Goal: Information Seeking & Learning: Find specific fact

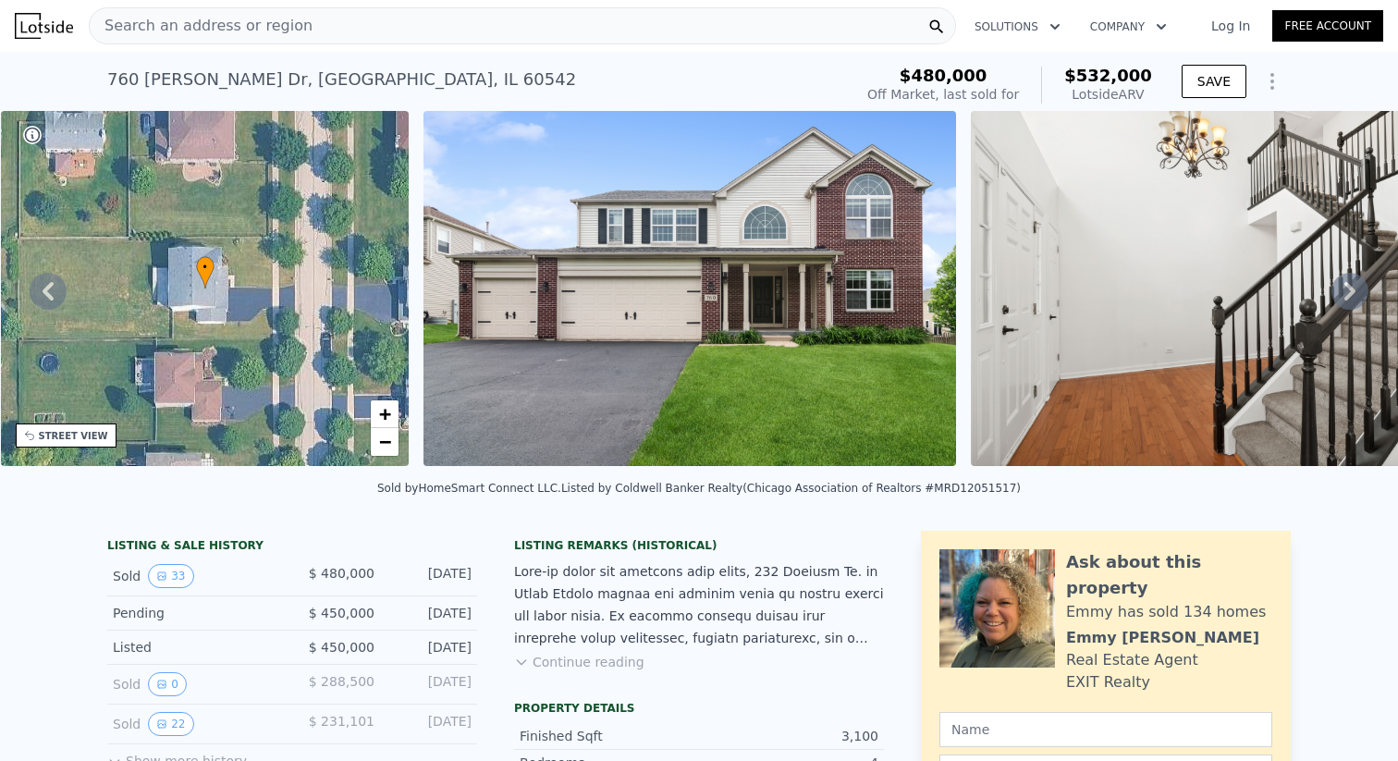
click at [722, 18] on div "Search an address or region" at bounding box center [522, 25] width 867 height 37
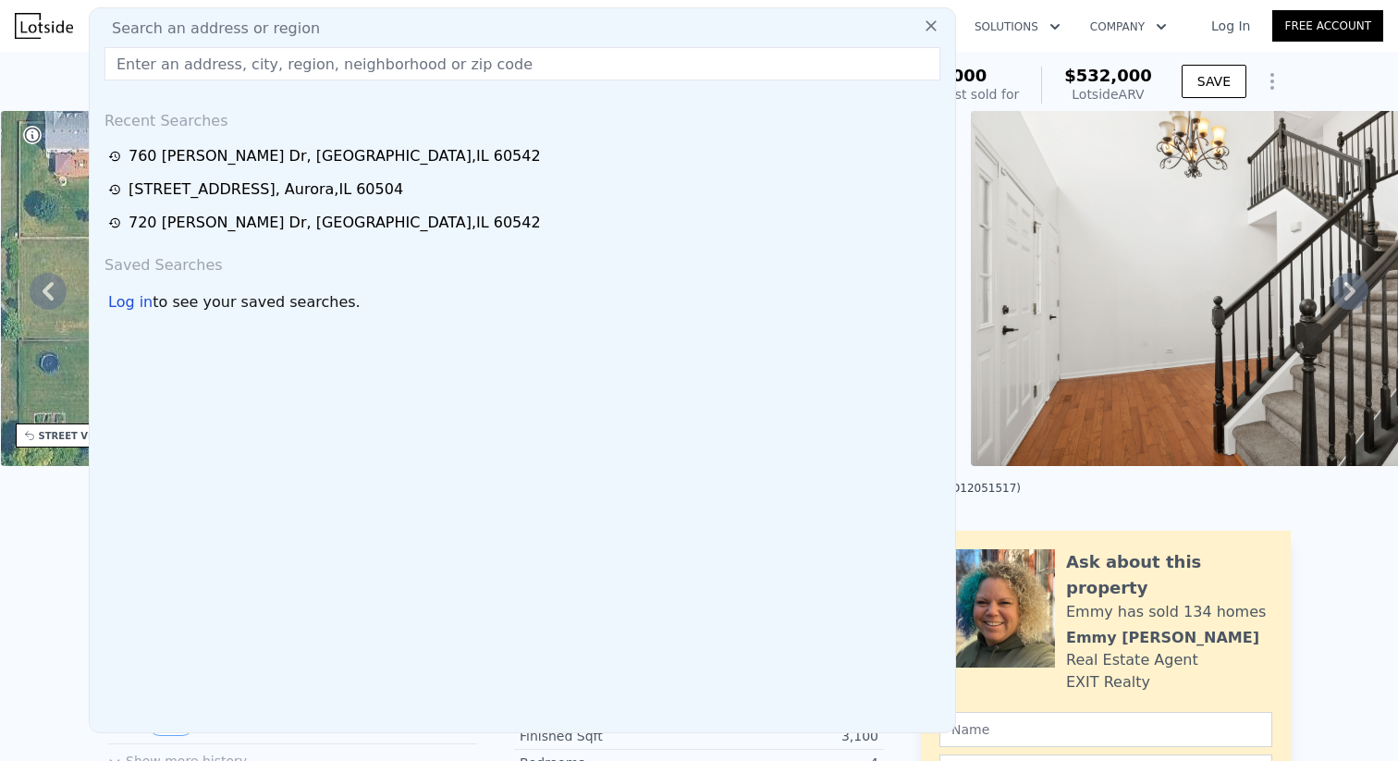
click at [1260, 495] on div "Sold by HomeSmart Connect LLC . Listed by Coldwell Banker Realty (Chicago Assoc…" at bounding box center [699, 494] width 1398 height 44
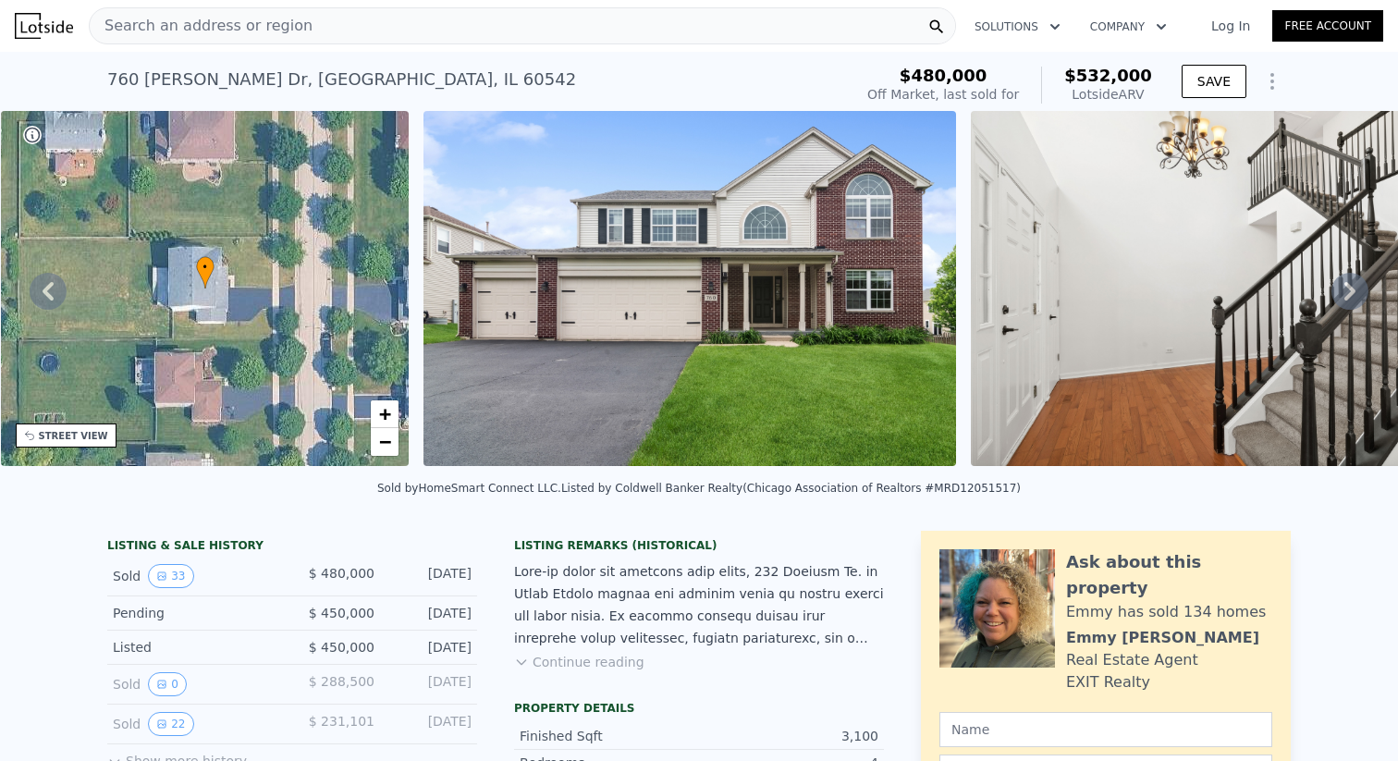
click at [911, 225] on img at bounding box center [690, 288] width 533 height 355
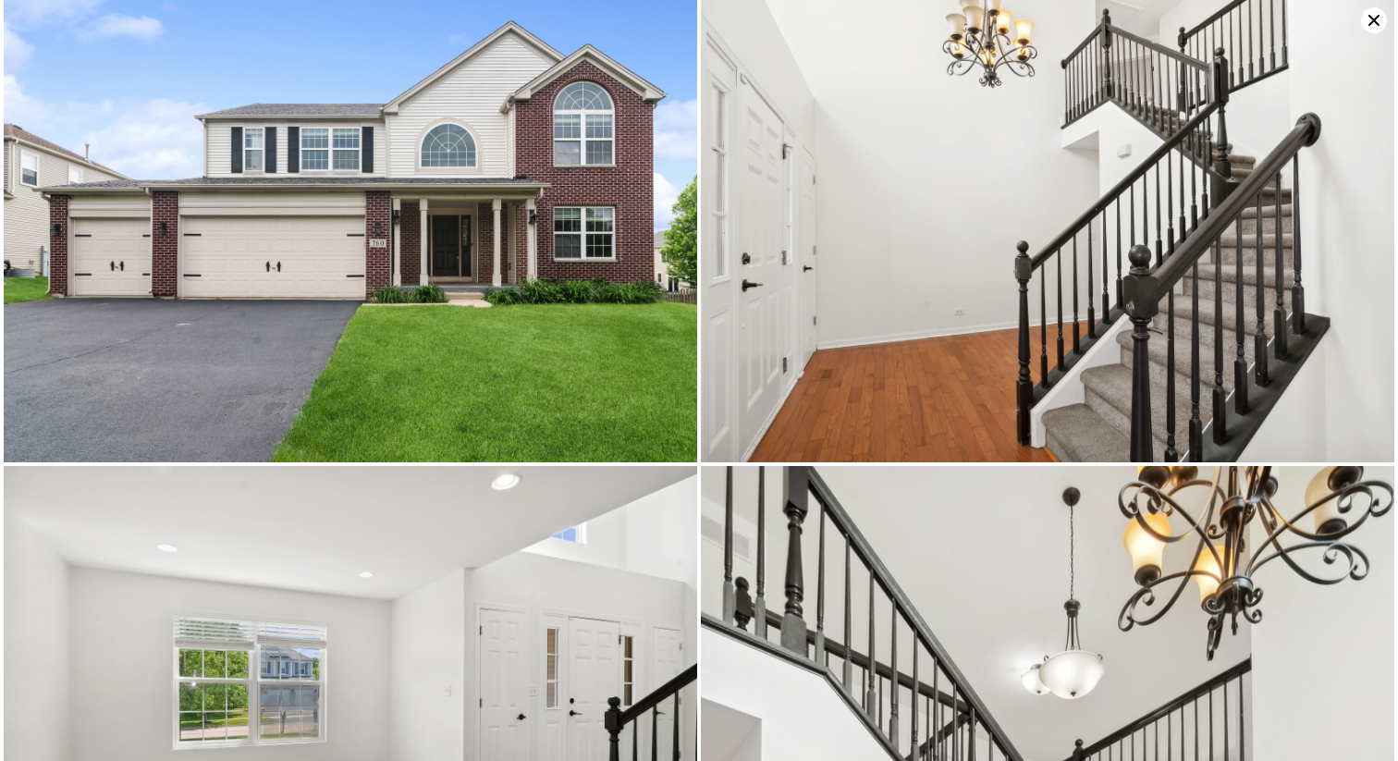
click at [1381, 20] on icon at bounding box center [1374, 20] width 26 height 26
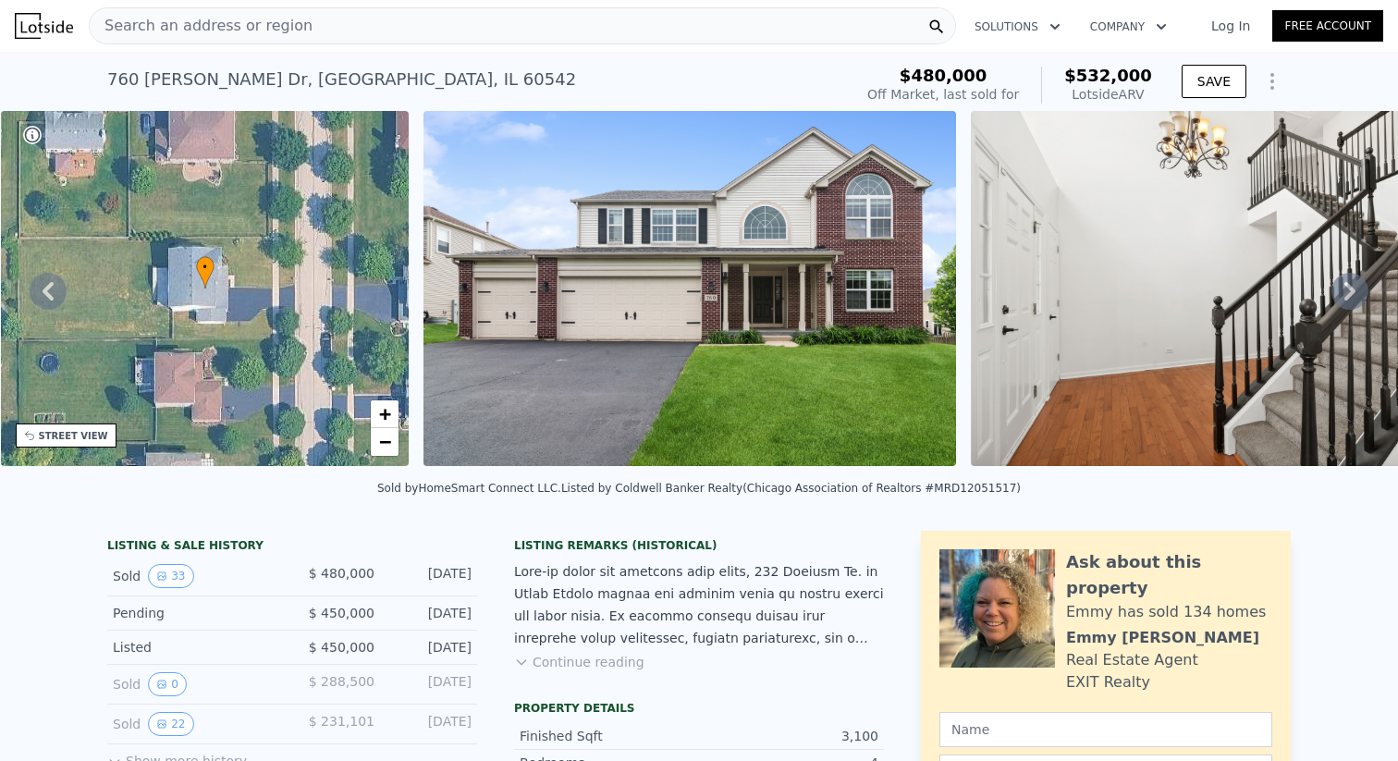
click at [413, 27] on div "Search an address or region" at bounding box center [522, 25] width 867 height 37
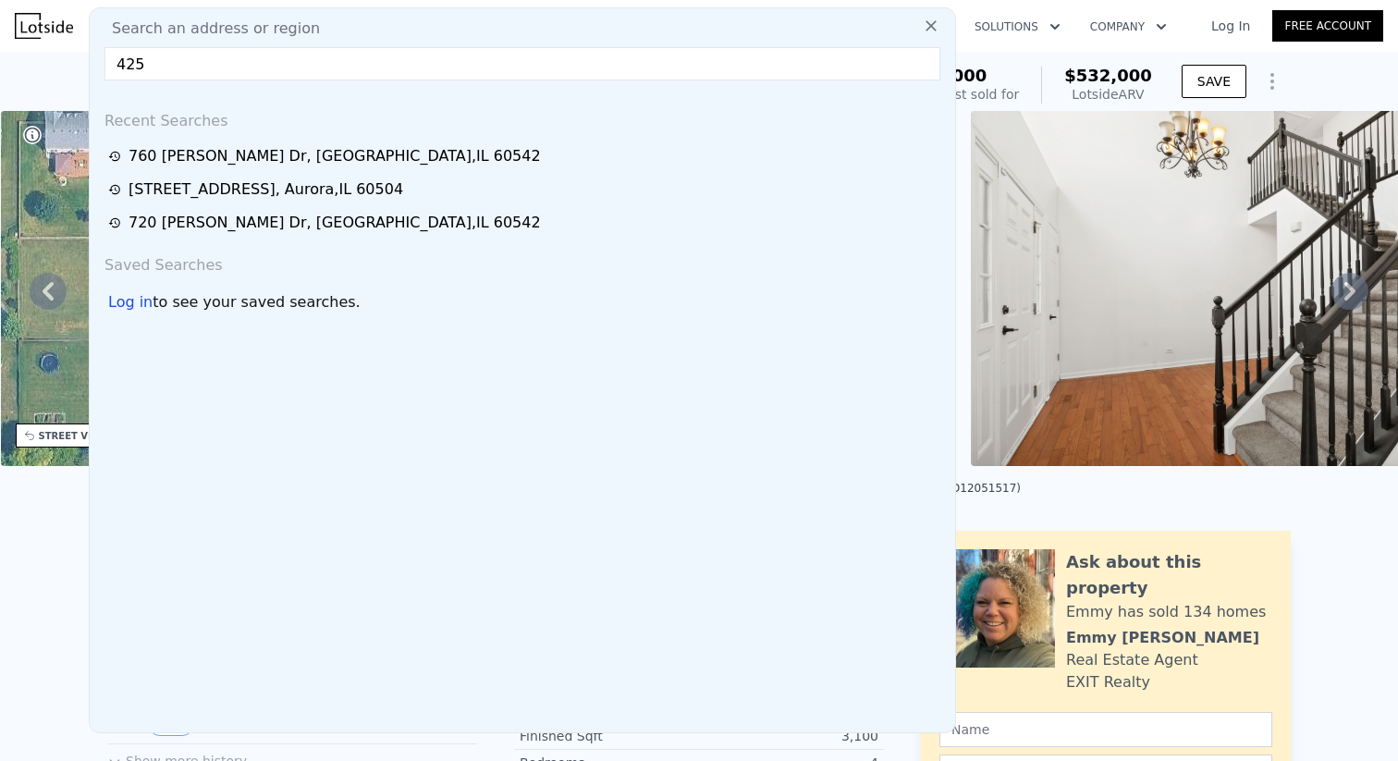
type input "4252"
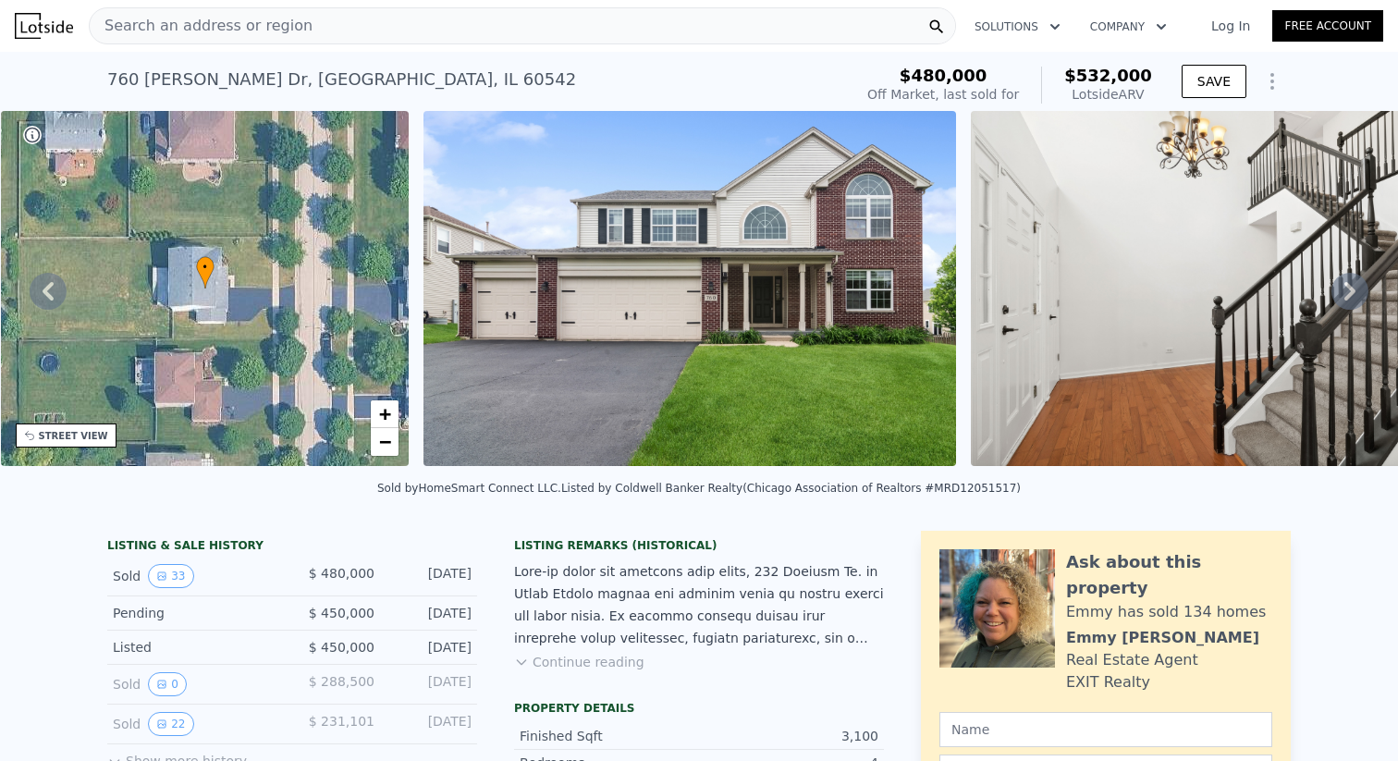
click at [31, 75] on div "[STREET_ADDRESS][PERSON_NAME] Sold [DATE] for $480k (~ARV $532k ) $480,000 Off …" at bounding box center [699, 81] width 1398 height 59
click at [282, 15] on span "Search an address or region" at bounding box center [201, 26] width 223 height 22
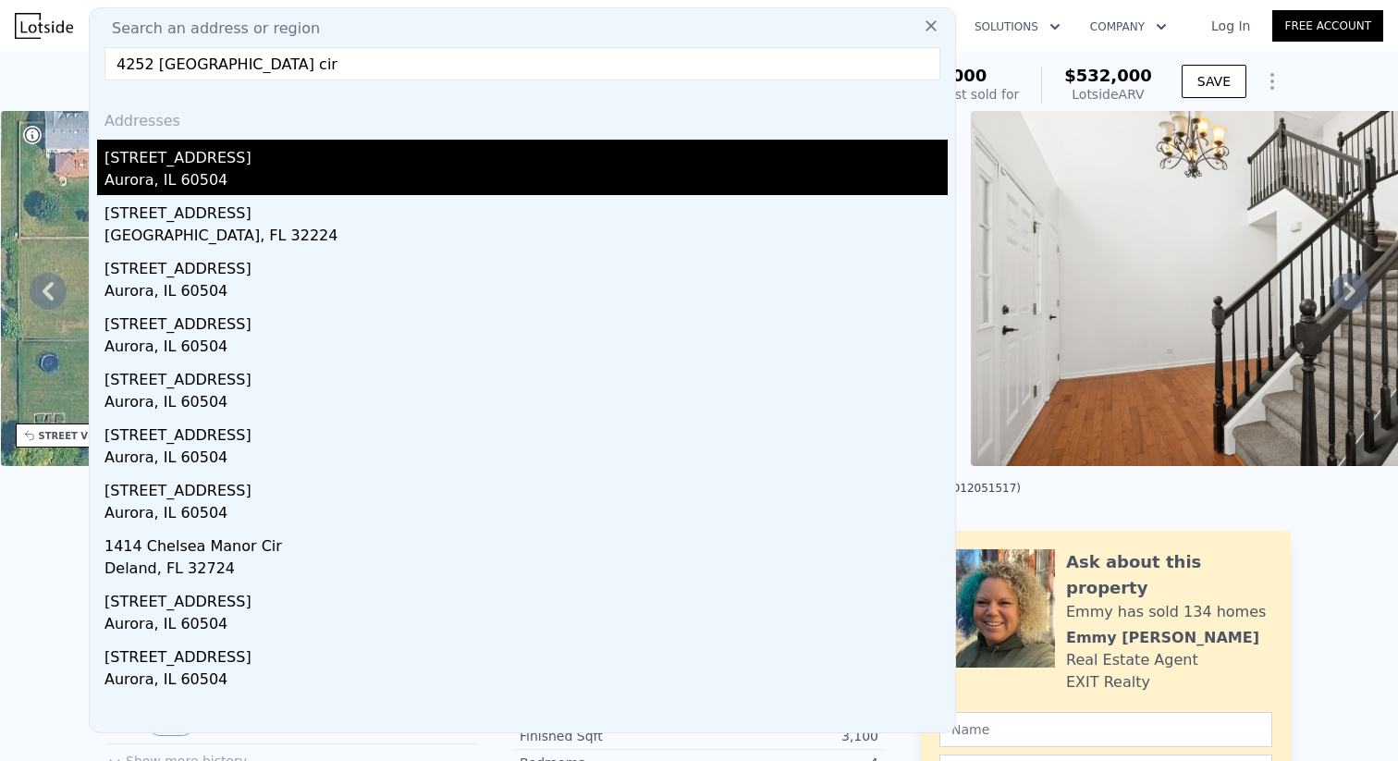
type input "4252 [GEOGRAPHIC_DATA] cir"
click at [278, 185] on div "Aurora, IL 60504" at bounding box center [525, 182] width 843 height 26
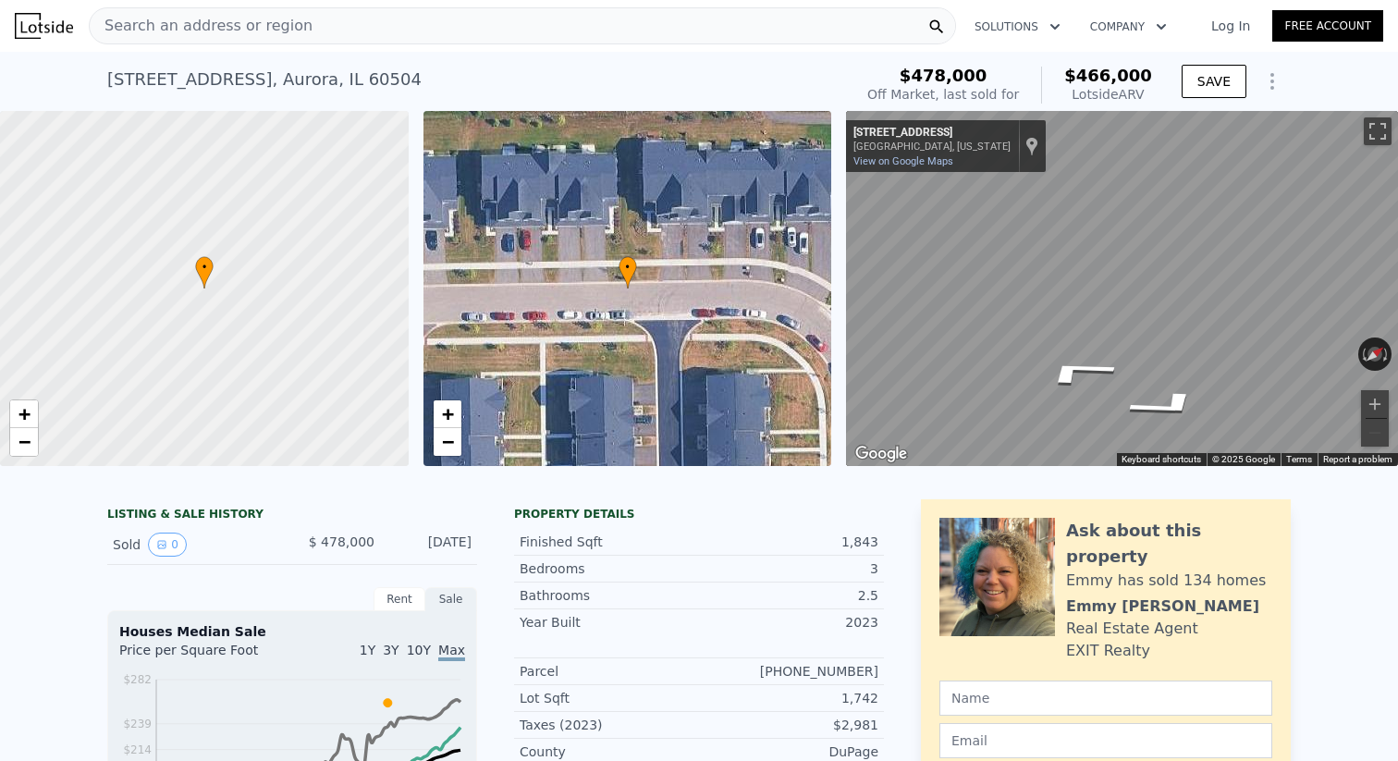
click at [385, 18] on div "Search an address or region" at bounding box center [522, 25] width 867 height 37
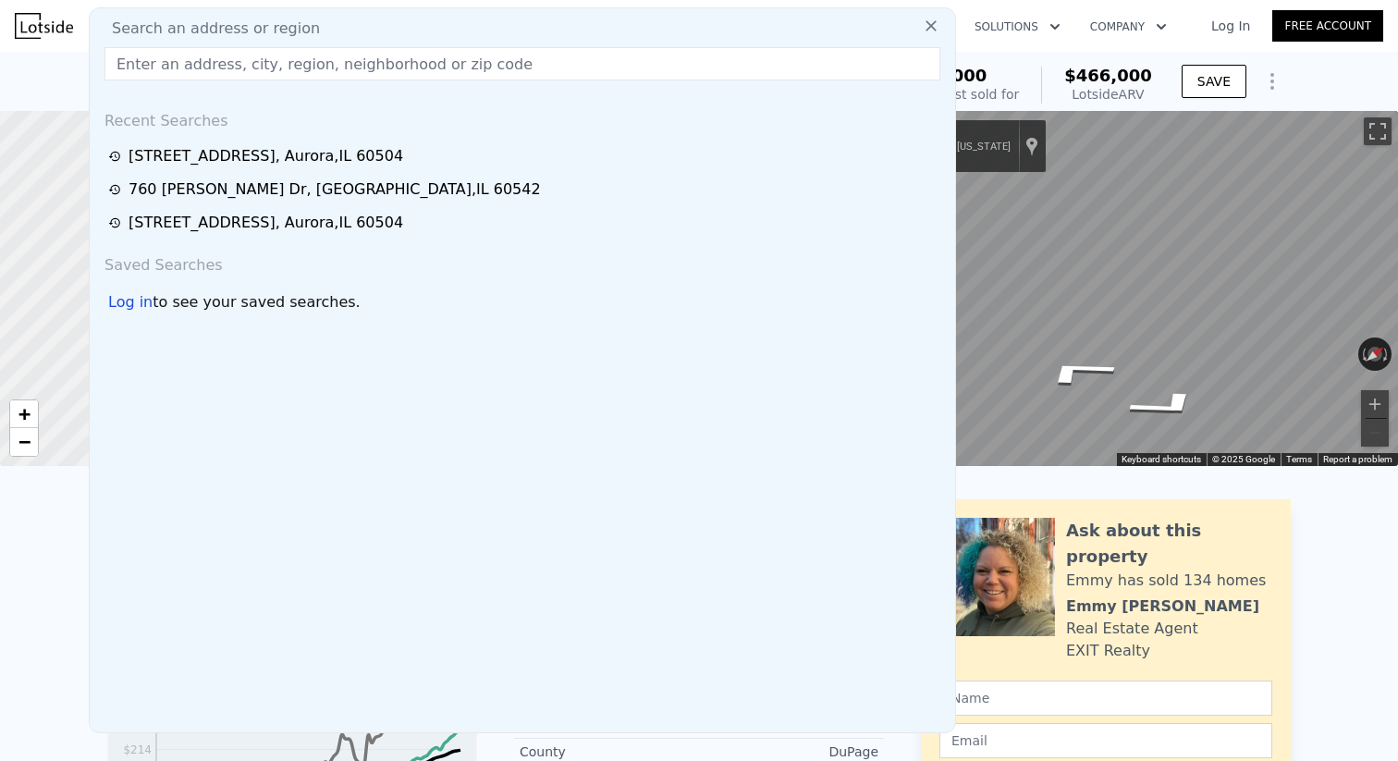
type input "5"
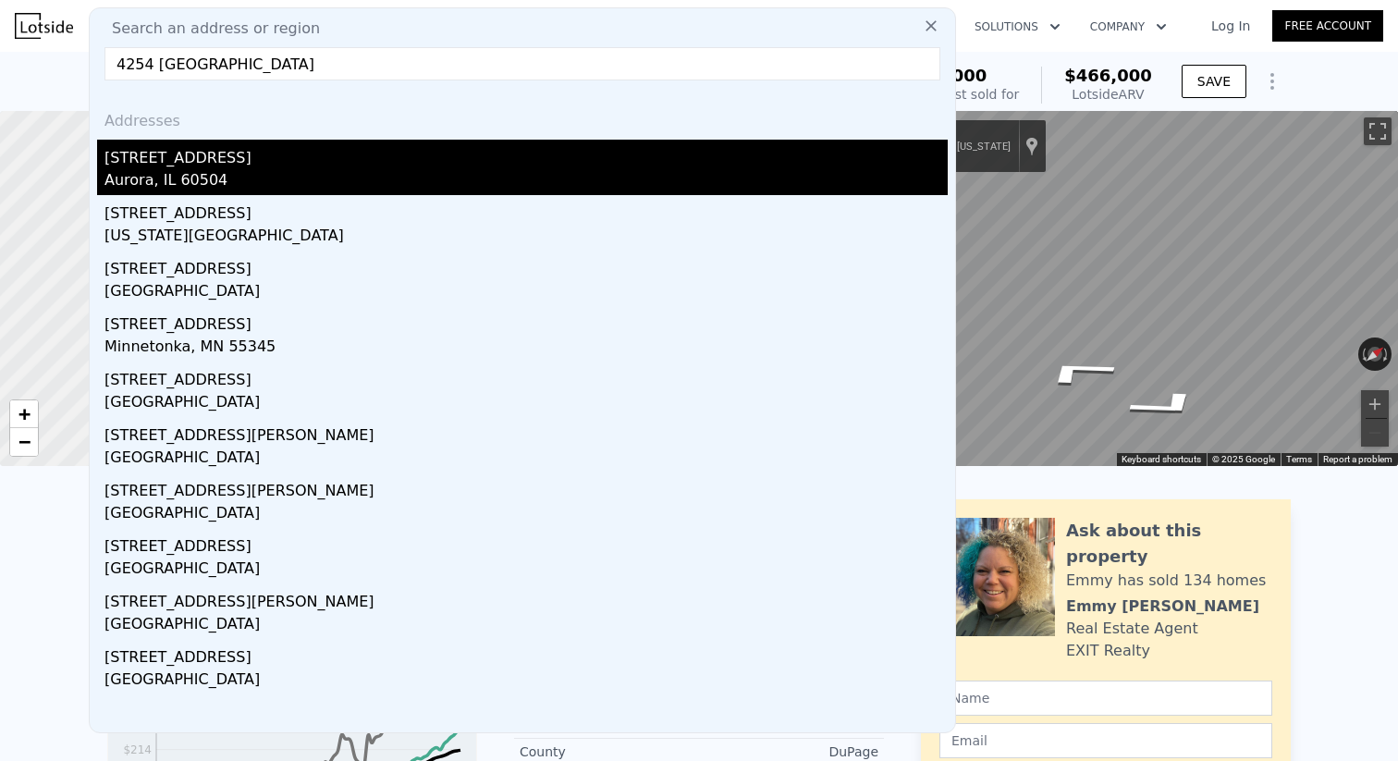
type input "4254 [GEOGRAPHIC_DATA]"
click at [378, 190] on div "Aurora, IL 60504" at bounding box center [525, 182] width 843 height 26
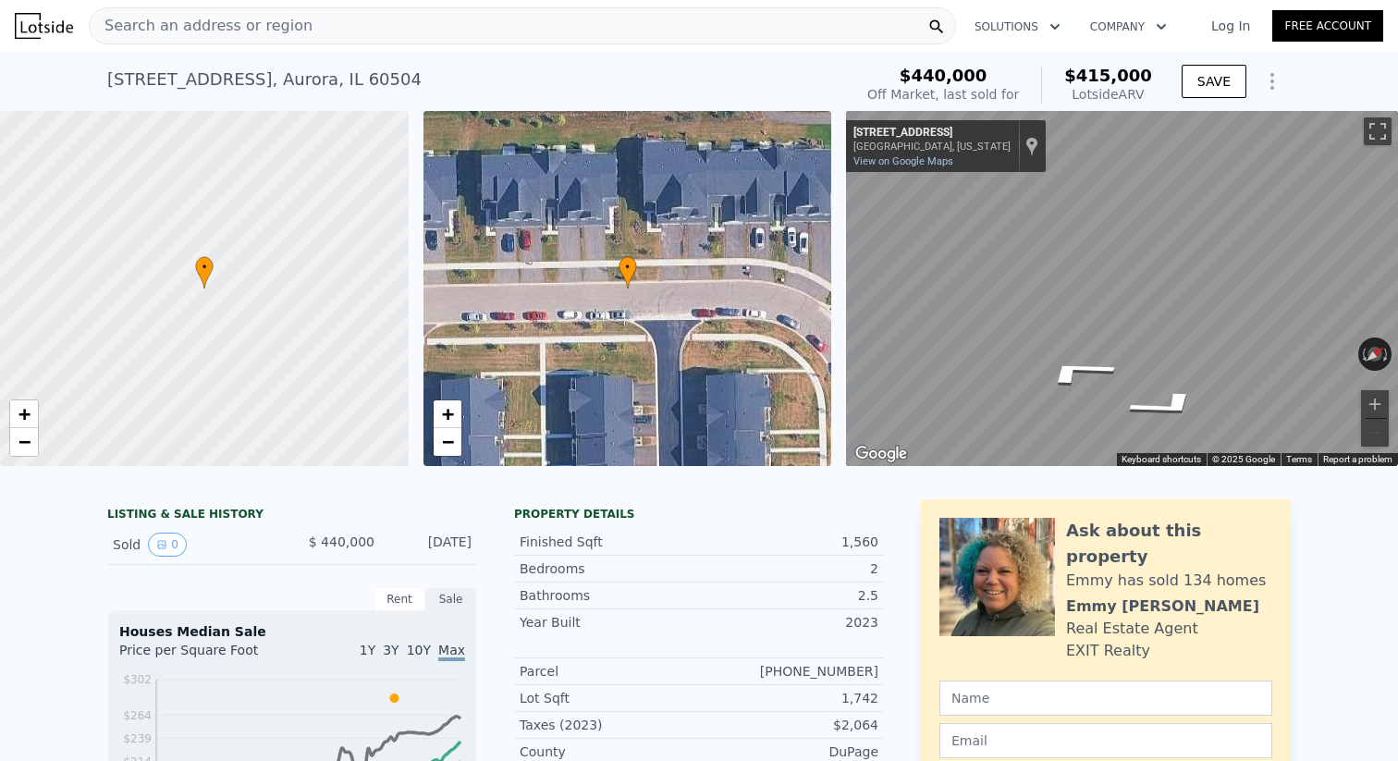
click at [360, 22] on div "Search an address or region" at bounding box center [522, 25] width 867 height 37
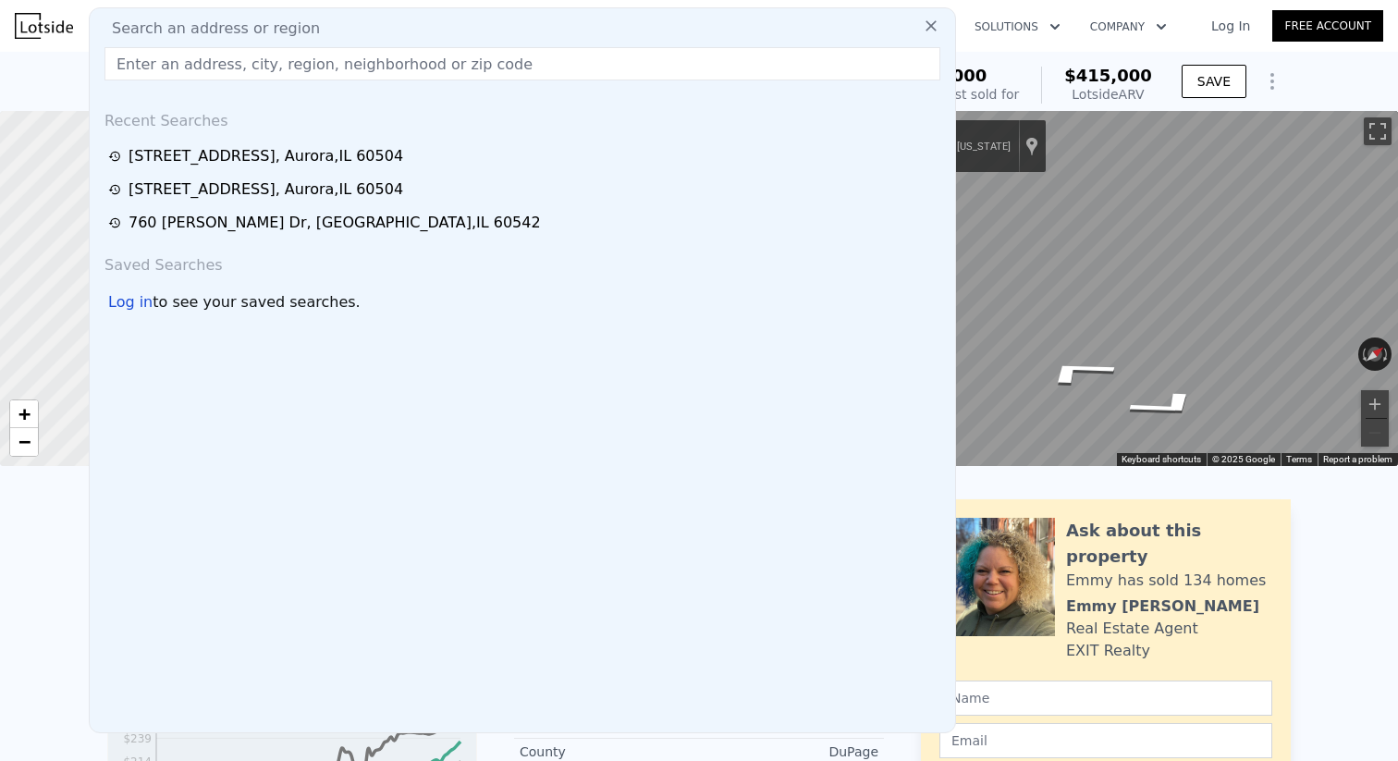
type input "5"
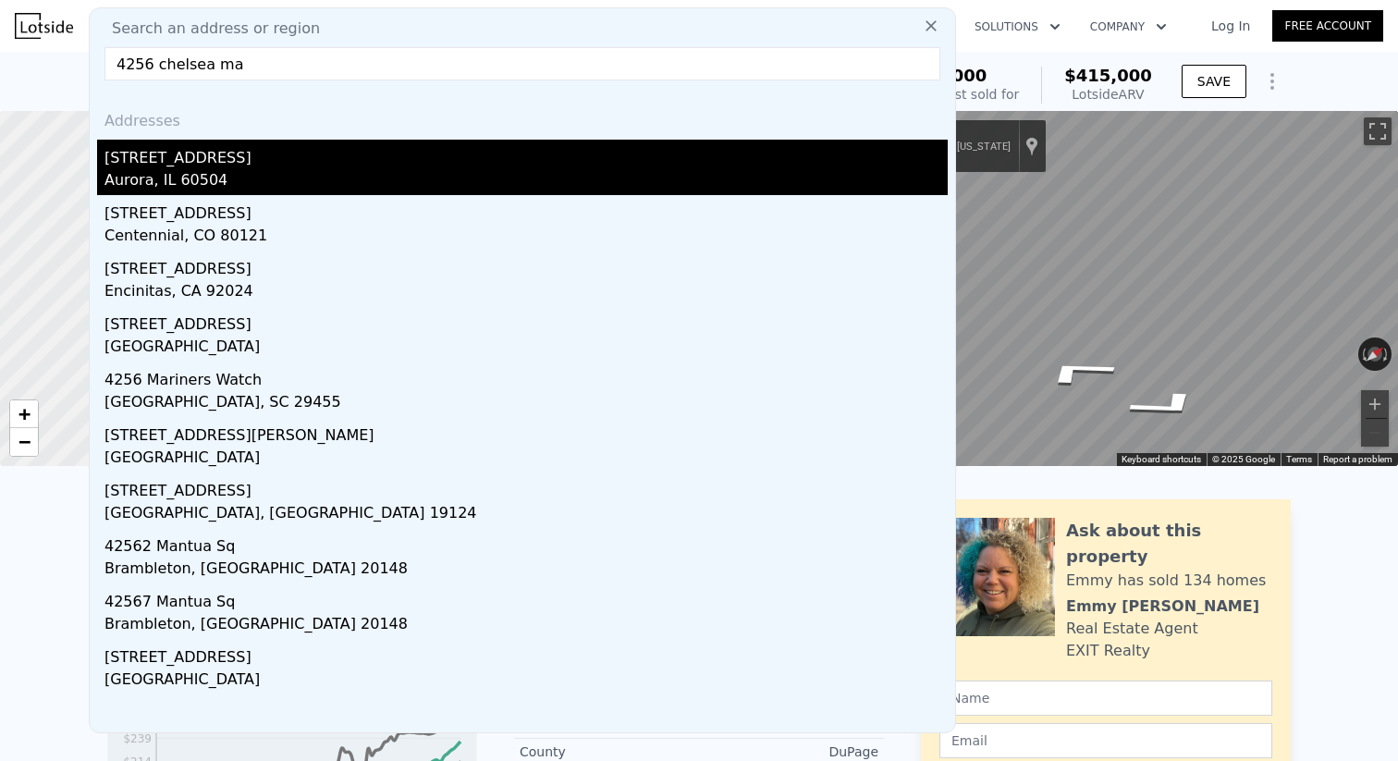
type input "4256 chelsea ma"
click at [228, 148] on div "[STREET_ADDRESS]" at bounding box center [525, 155] width 843 height 30
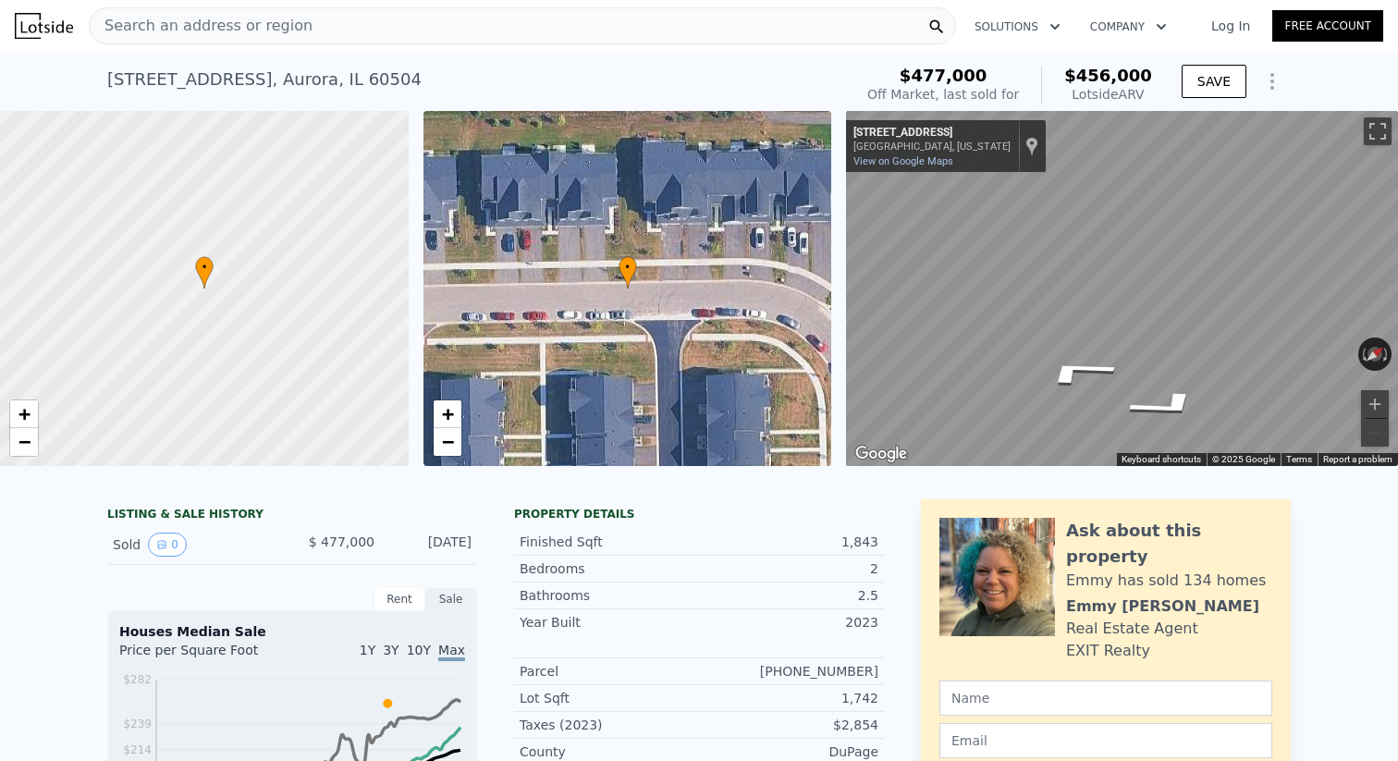
click at [358, 25] on div "Search an address or region" at bounding box center [522, 25] width 867 height 37
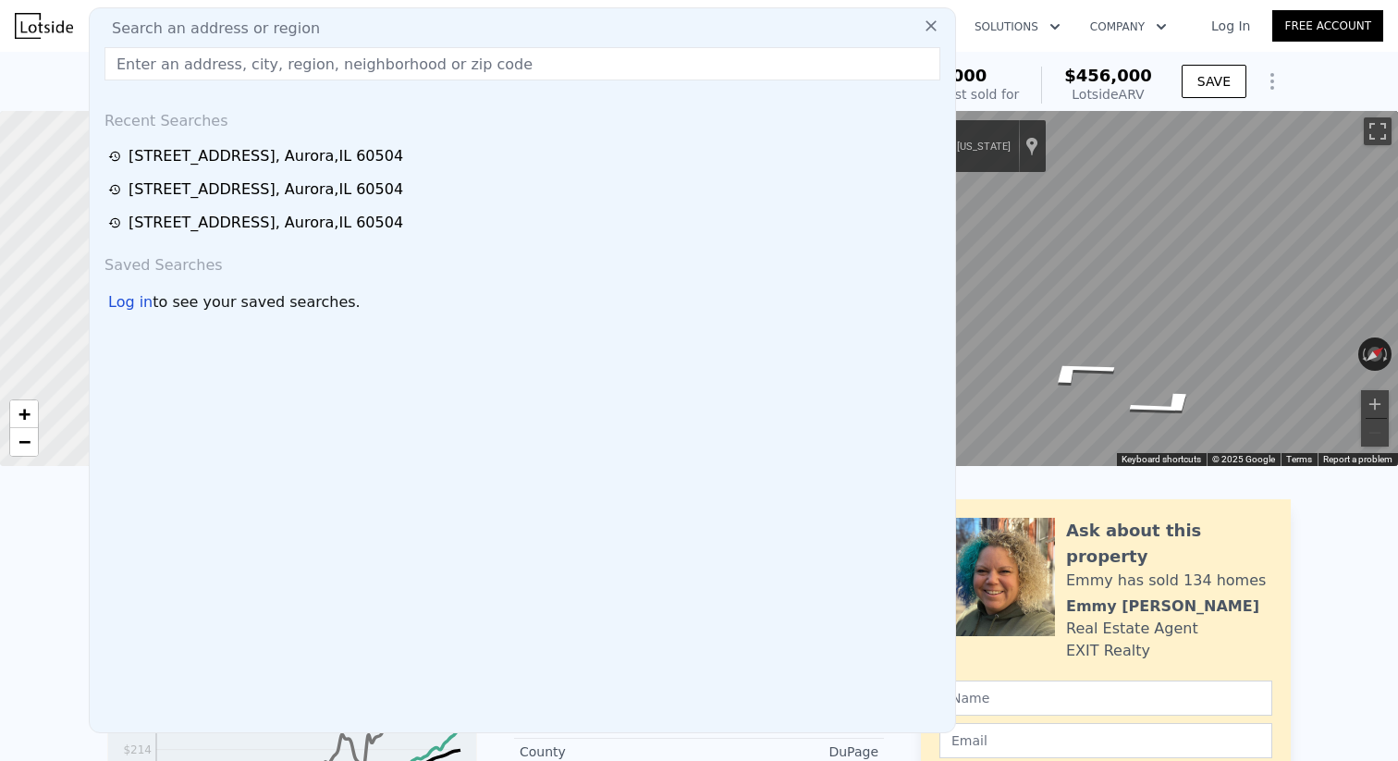
click at [49, 64] on div "[STREET_ADDRESS] Sold [DATE] for $477k (~ARV $456k ) $477,000 Off Market, last …" at bounding box center [699, 81] width 1398 height 59
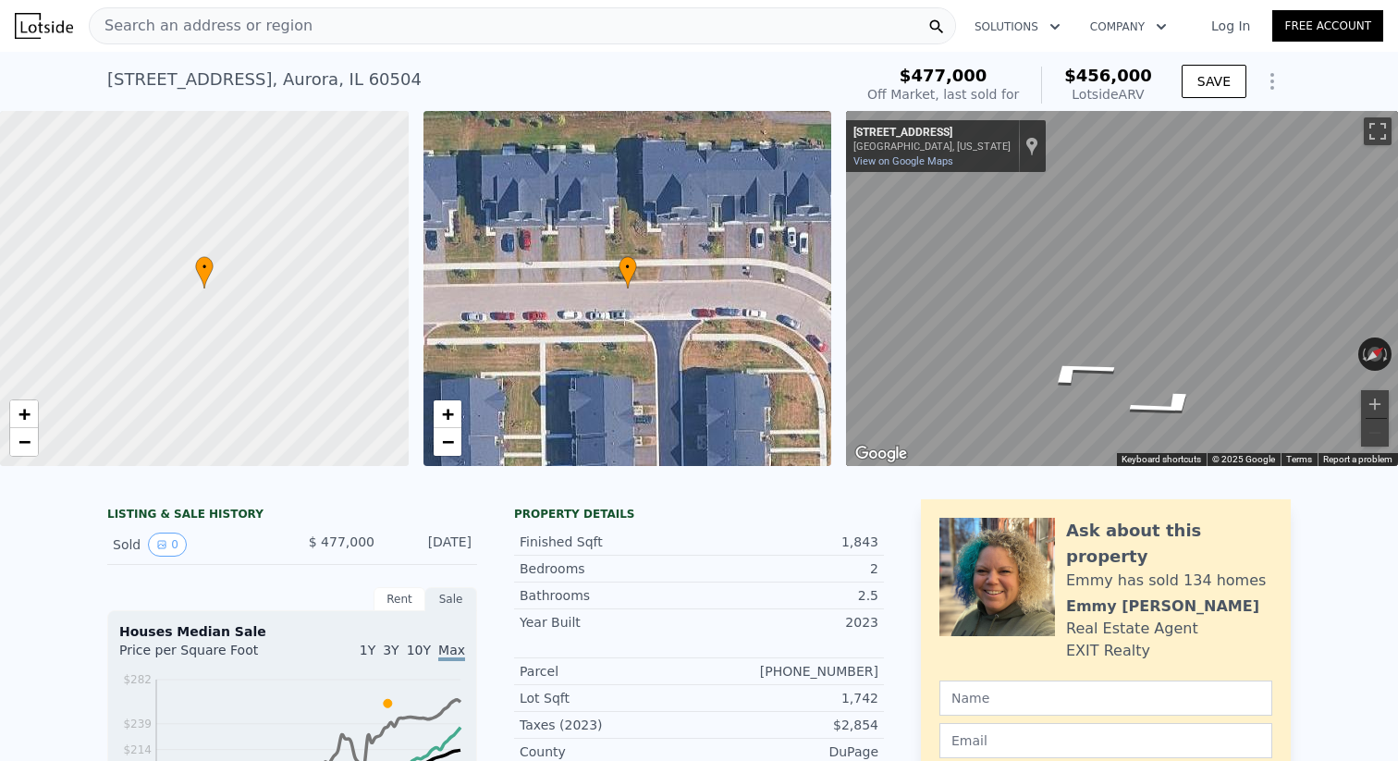
click at [205, 36] on span "Search an address or region" at bounding box center [201, 26] width 223 height 22
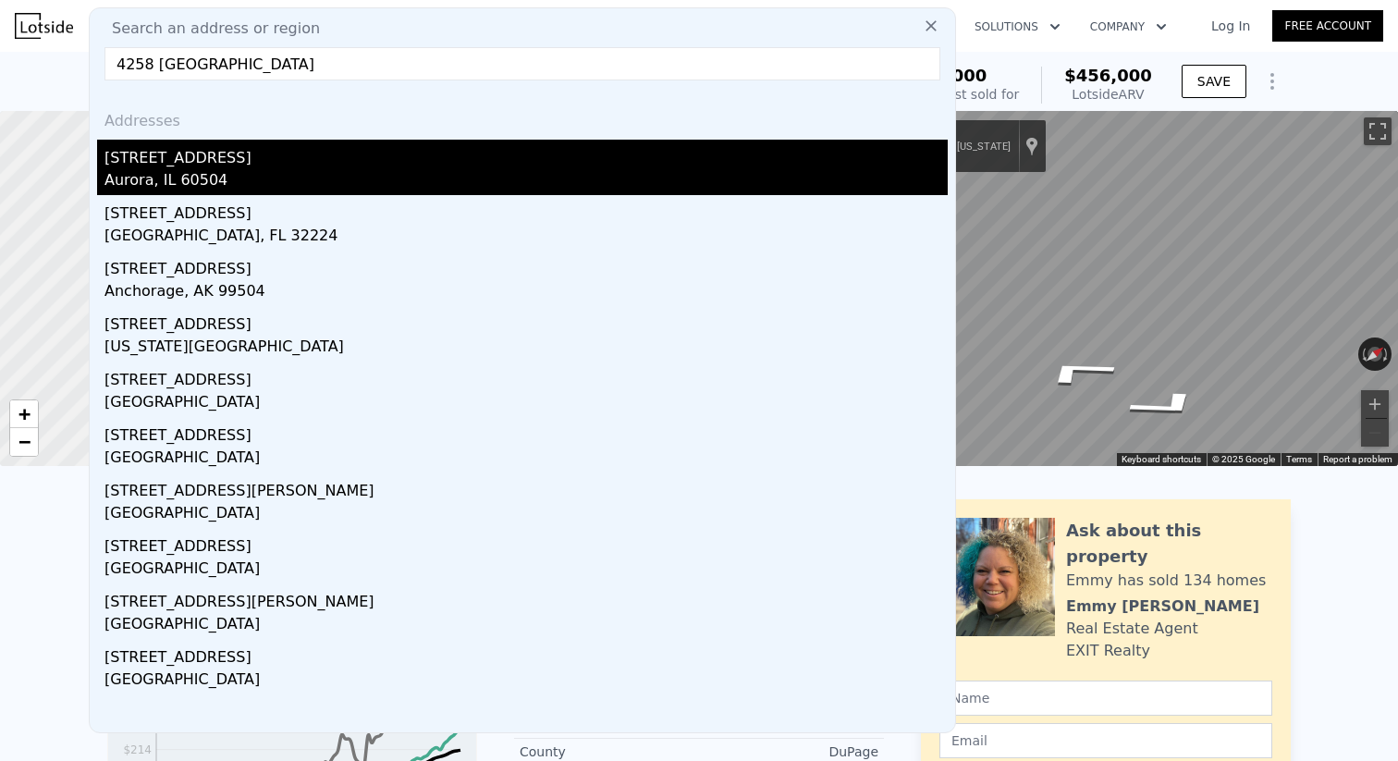
type input "4258 [GEOGRAPHIC_DATA]"
click at [155, 166] on div "[STREET_ADDRESS]" at bounding box center [525, 155] width 843 height 30
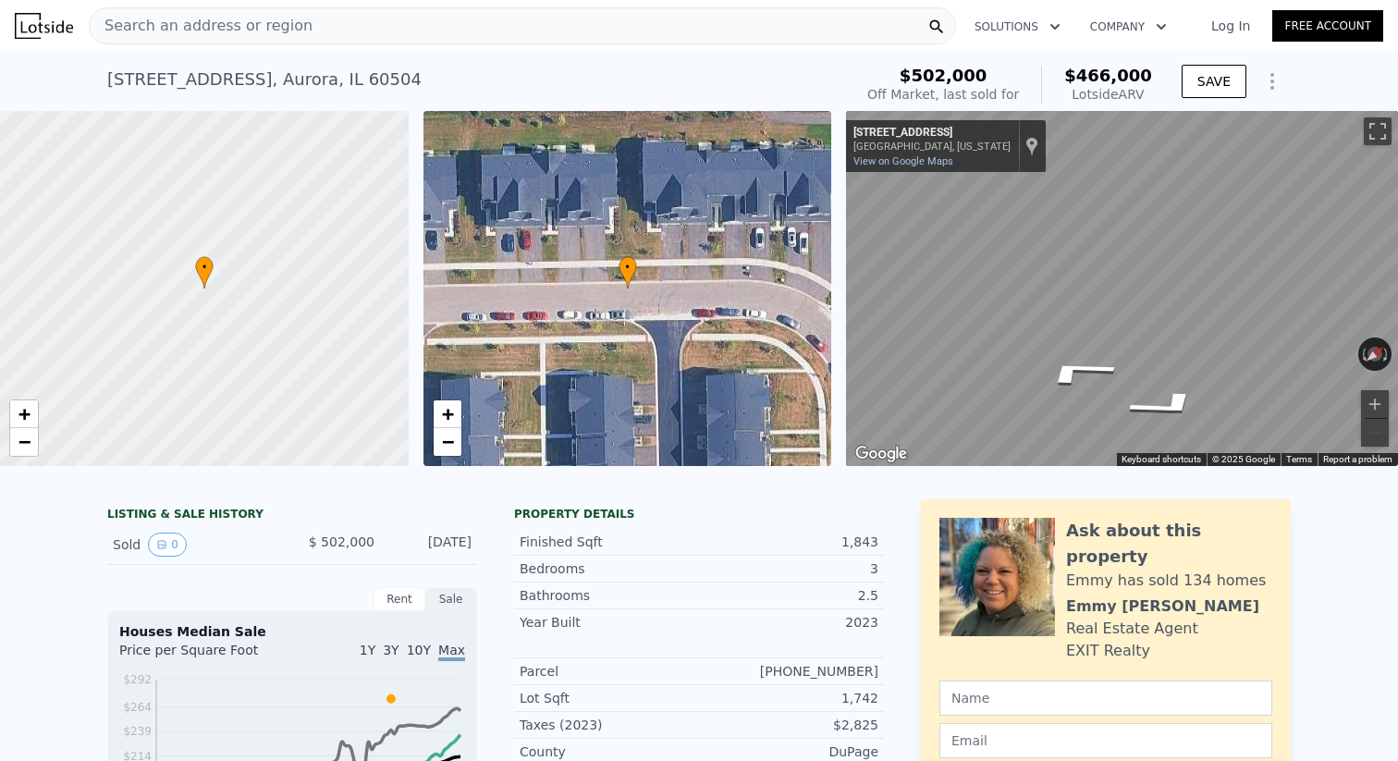
click at [842, 15] on div "Search an address or region" at bounding box center [522, 25] width 867 height 37
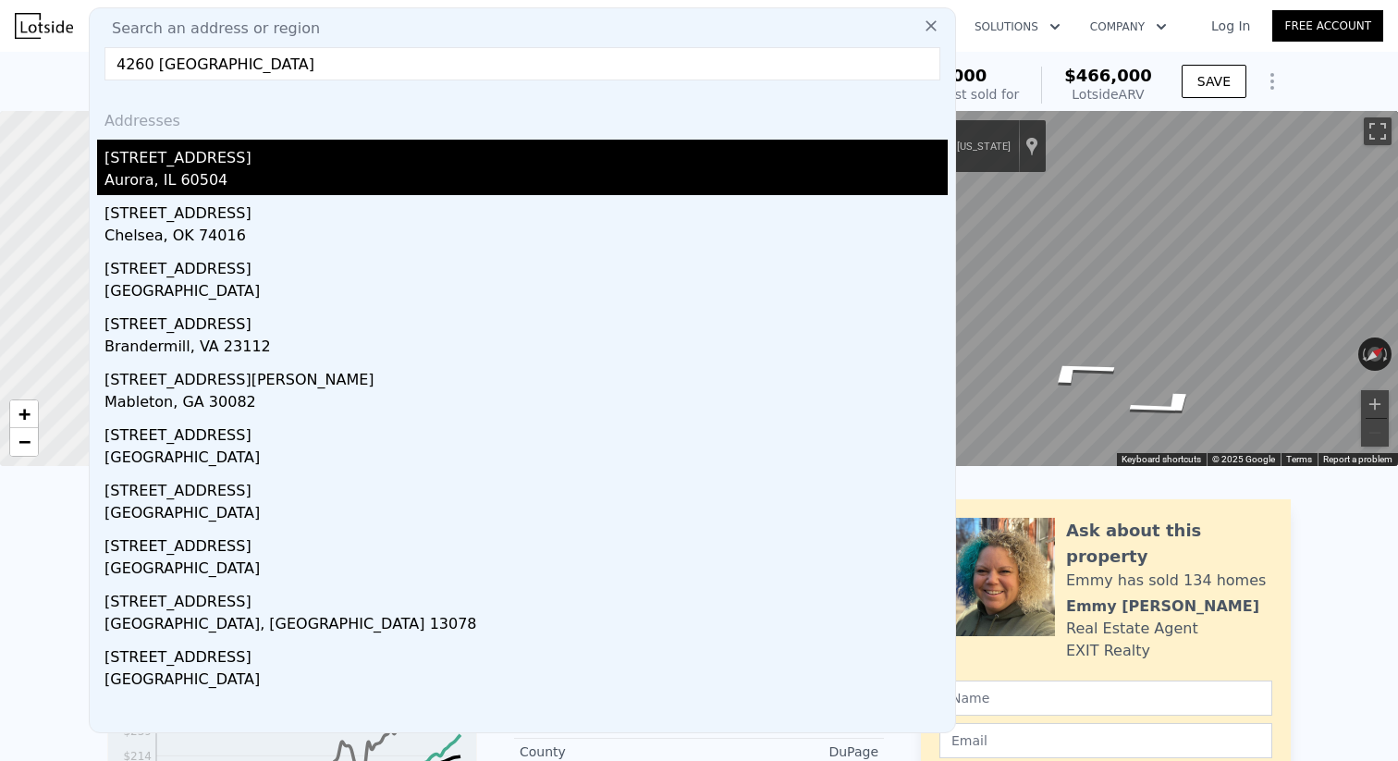
type input "4260 [GEOGRAPHIC_DATA]"
click at [567, 159] on div "[STREET_ADDRESS]" at bounding box center [525, 155] width 843 height 30
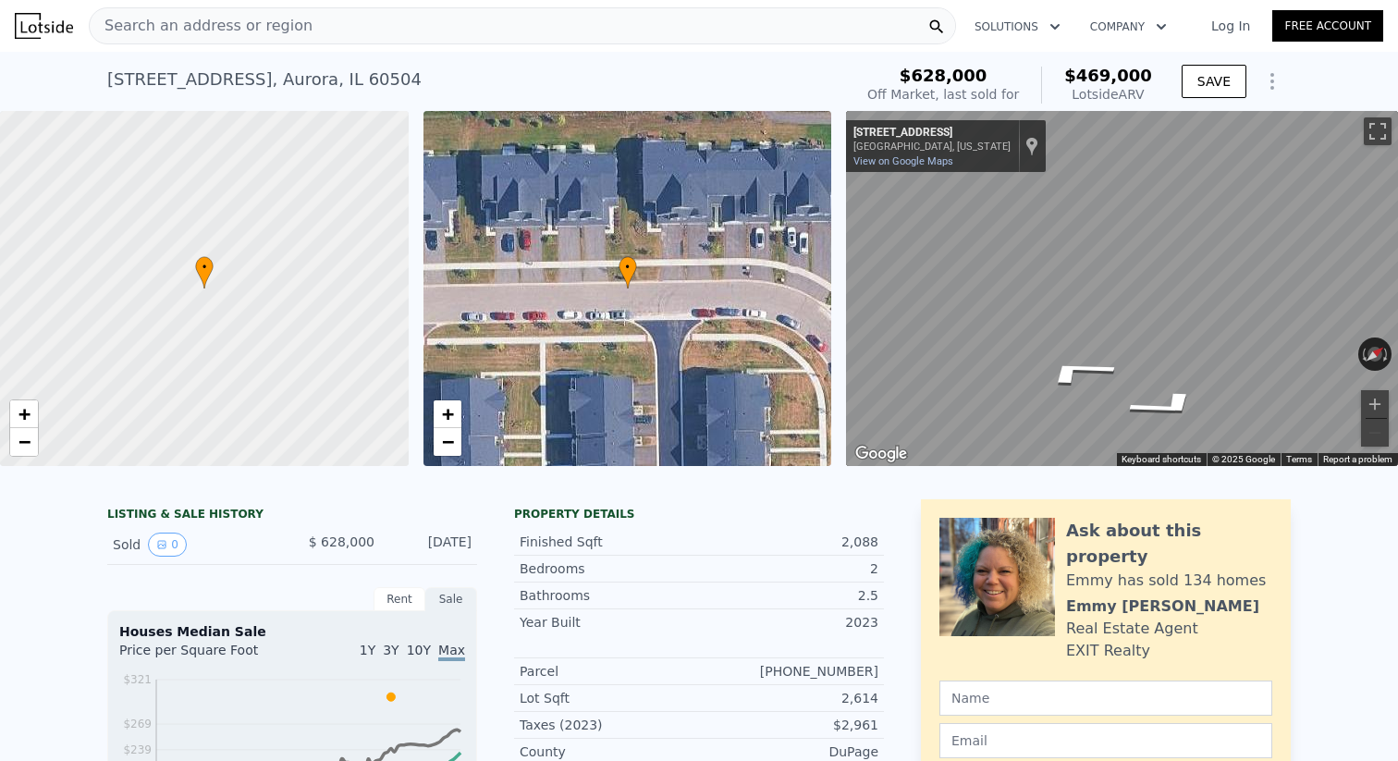
click at [750, 509] on div "Property details" at bounding box center [699, 514] width 370 height 15
click at [260, 28] on span "Search an address or region" at bounding box center [201, 26] width 223 height 22
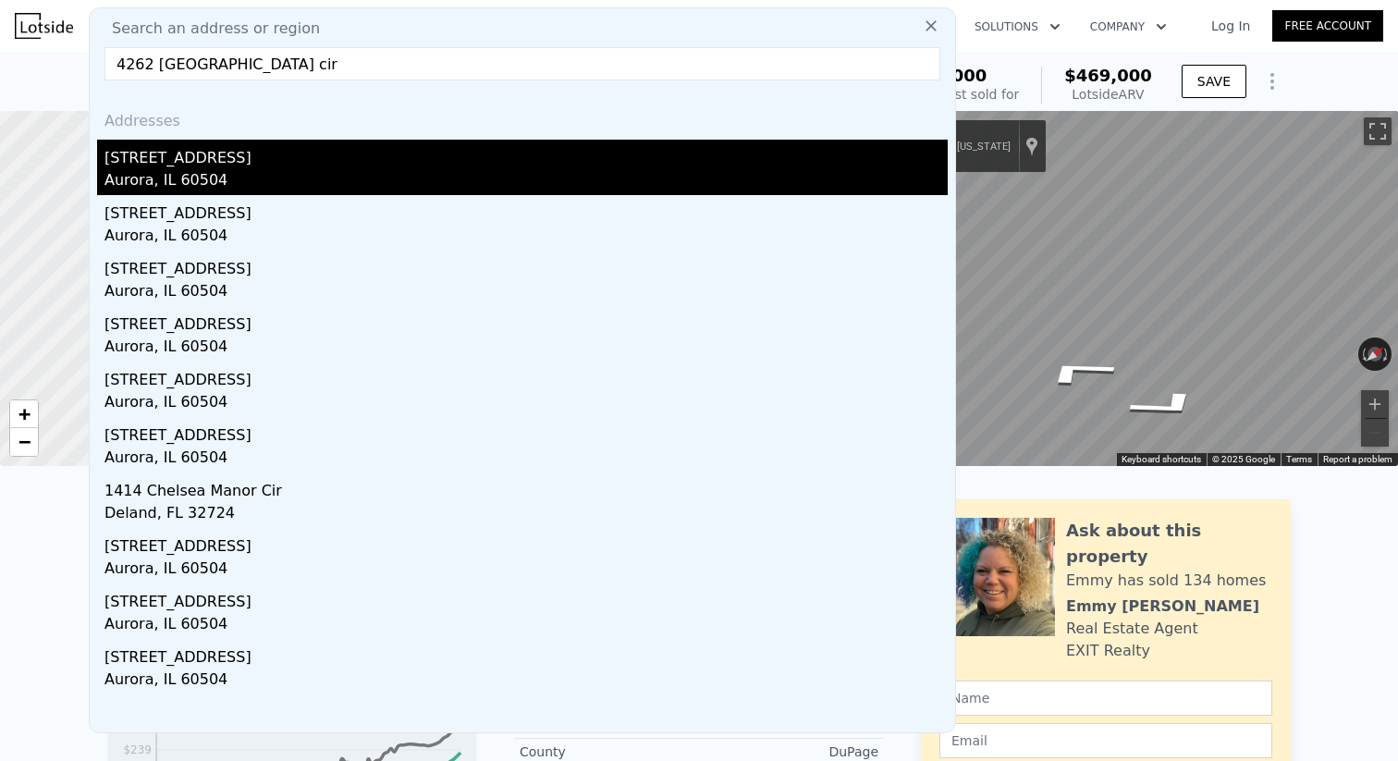
type input "4262 [GEOGRAPHIC_DATA] cir"
click at [165, 181] on div "Aurora, IL 60504" at bounding box center [525, 182] width 843 height 26
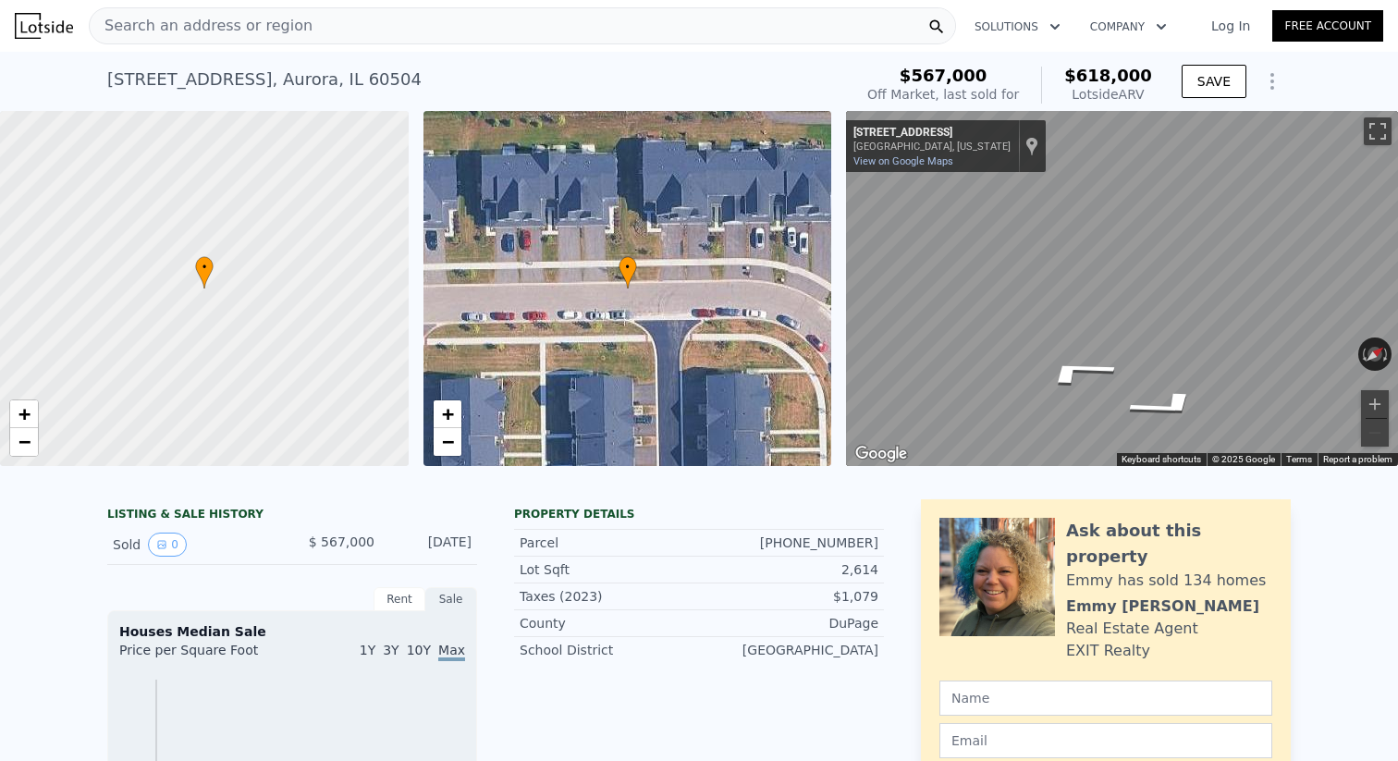
click at [265, 34] on span "Search an address or region" at bounding box center [201, 26] width 223 height 22
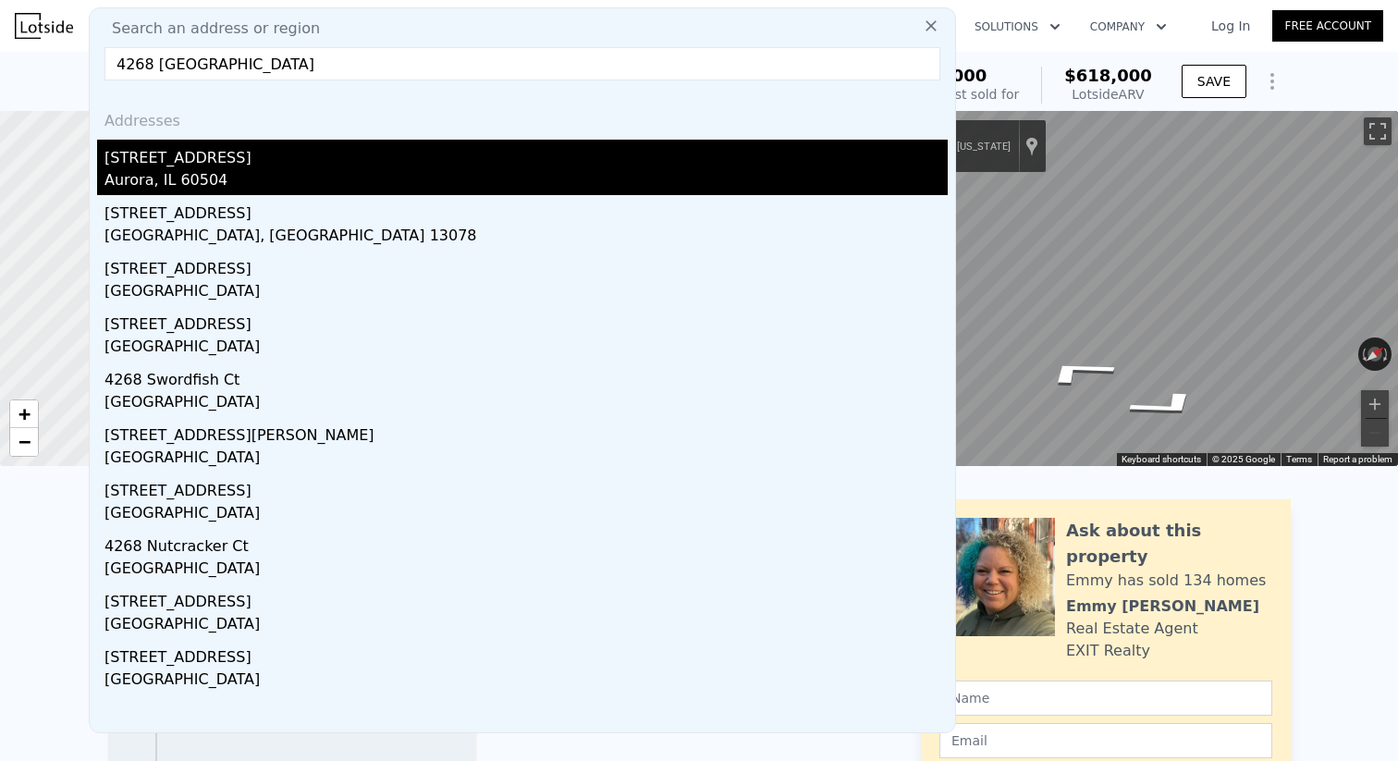
type input "4268 [GEOGRAPHIC_DATA]"
click at [171, 174] on div "Aurora, IL 60504" at bounding box center [525, 182] width 843 height 26
